Goal: Transaction & Acquisition: Download file/media

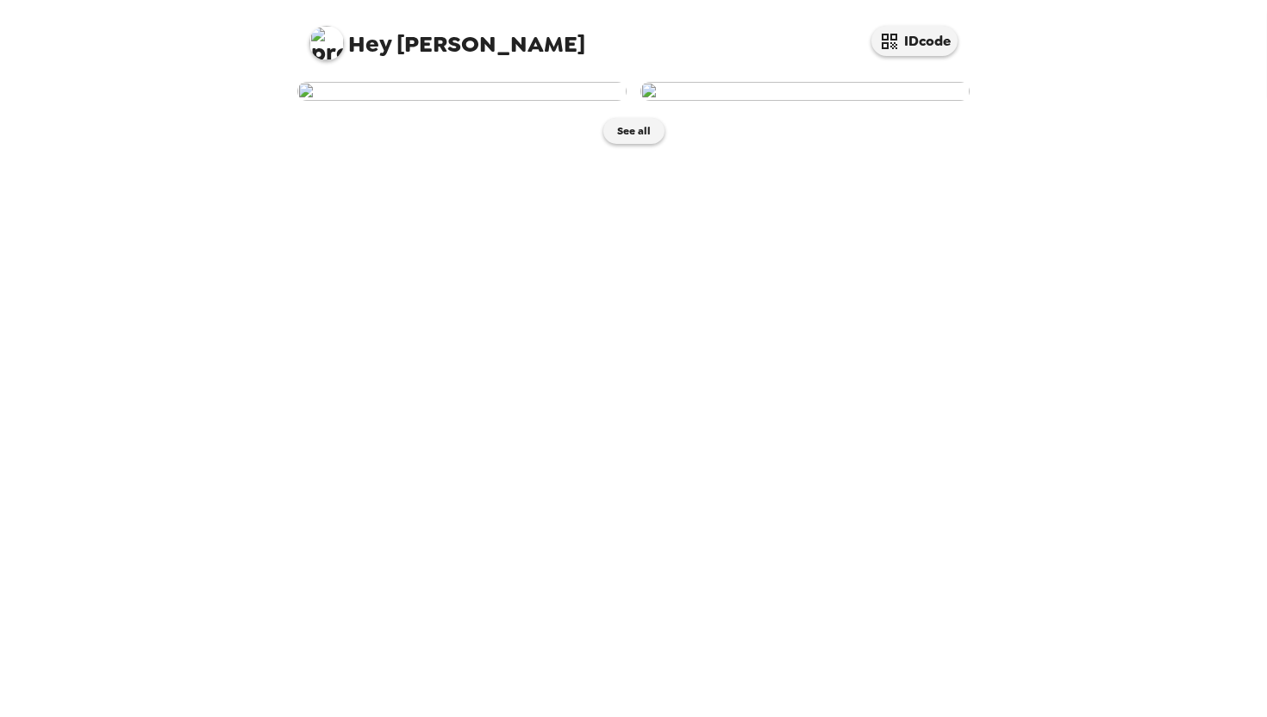
click at [452, 101] on img at bounding box center [461, 91] width 329 height 19
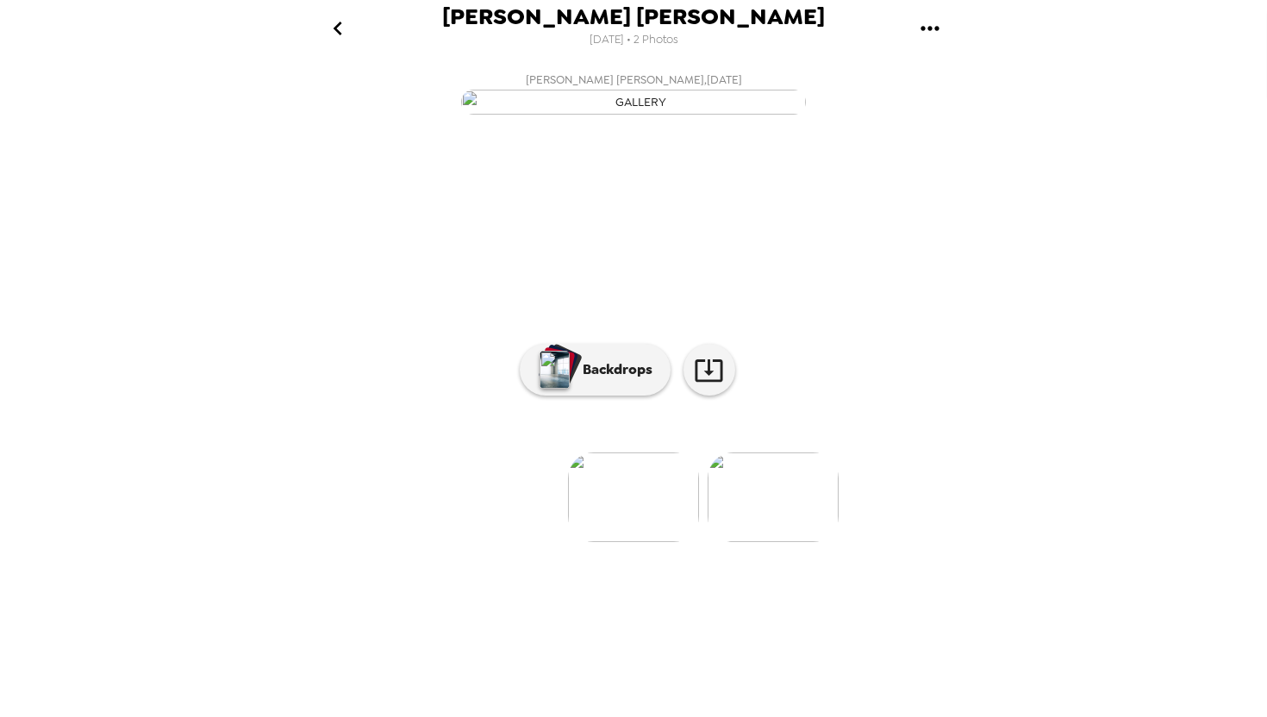
click at [937, 28] on icon "gallery menu" at bounding box center [930, 28] width 18 height 4
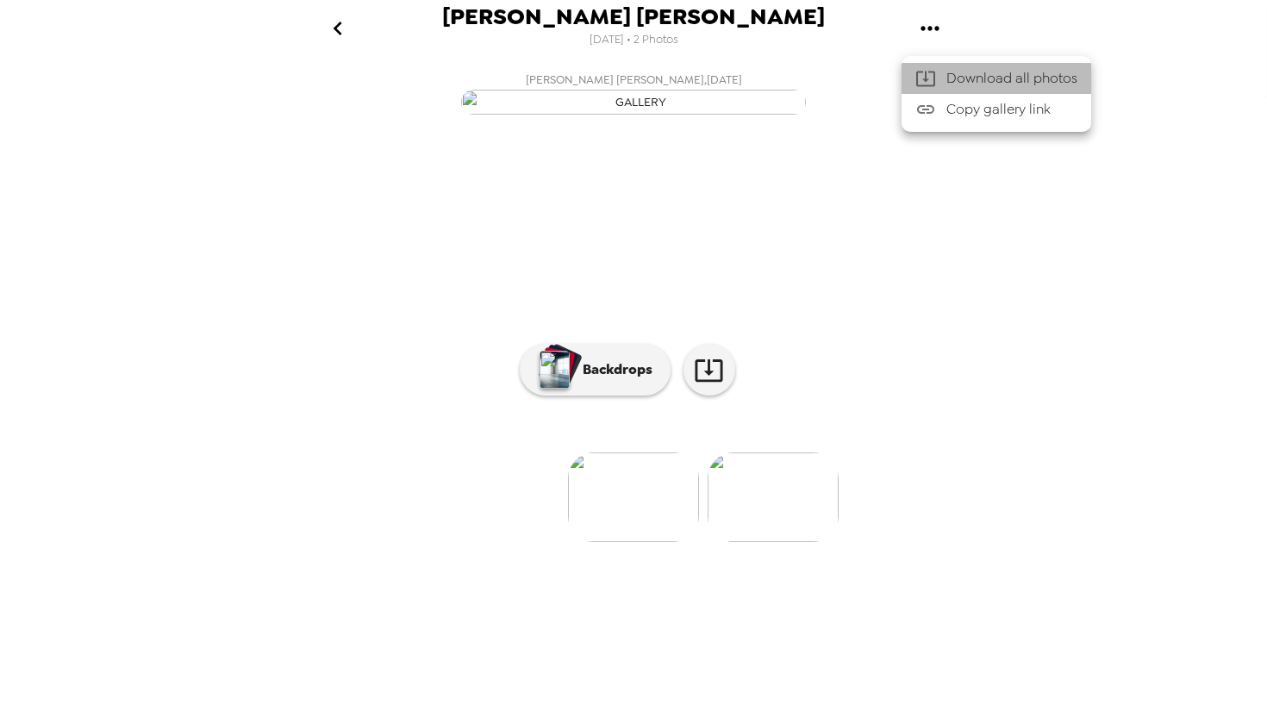
click at [965, 77] on span "Download all photos" at bounding box center [1011, 78] width 131 height 21
